Goal: Task Accomplishment & Management: Use online tool/utility

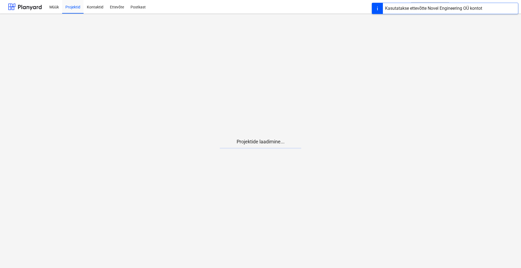
click at [291, 153] on main "Projektide laadimine..." at bounding box center [260, 141] width 521 height 255
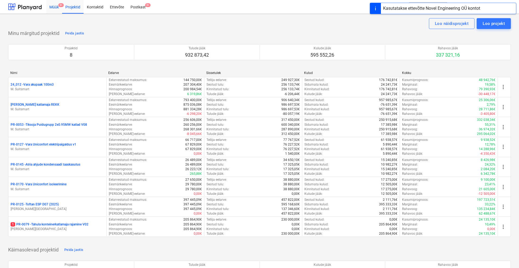
click at [57, 9] on div "Müük 9+" at bounding box center [54, 7] width 16 height 14
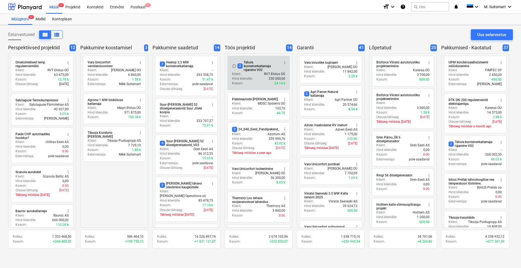
click at [259, 69] on div "2 Tahula konteinerkatlamaja rajamine V02" at bounding box center [258, 66] width 42 height 11
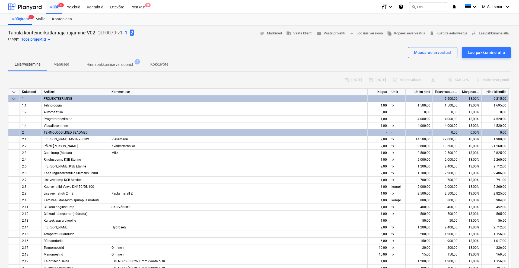
type textarea "x"
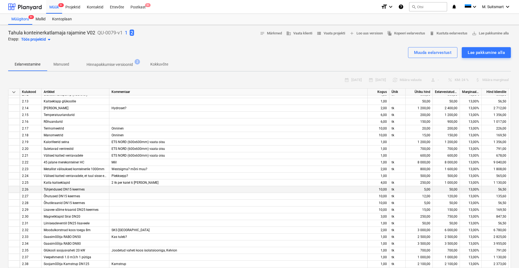
scroll to position [136, 0]
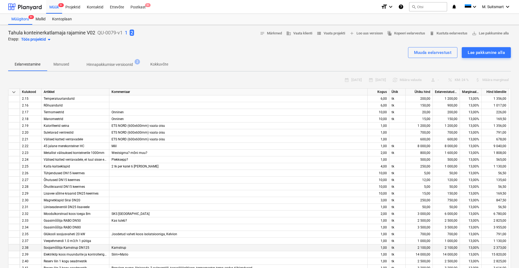
click at [85, 249] on span "Soojamõõtja Kamstrup DN125" at bounding box center [67, 248] width 46 height 4
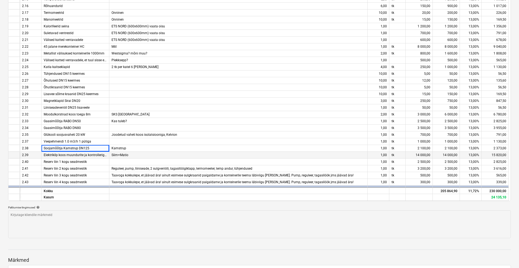
scroll to position [118, 0]
